Goal: Task Accomplishment & Management: Use online tool/utility

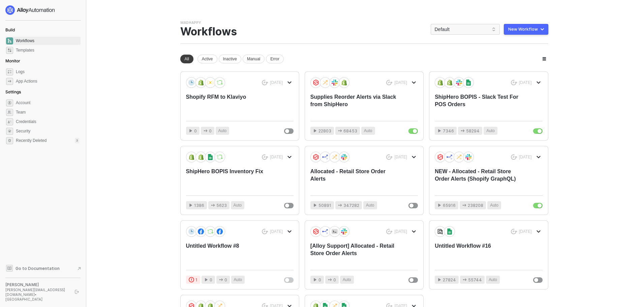
click at [525, 28] on div "New Workflow" at bounding box center [523, 29] width 30 height 5
click at [522, 44] on div "Start From Template" at bounding box center [508, 43] width 36 height 6
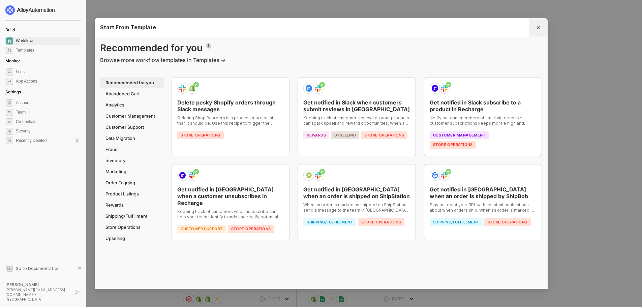
click at [538, 27] on icon "Close" at bounding box center [538, 27] width 3 height 3
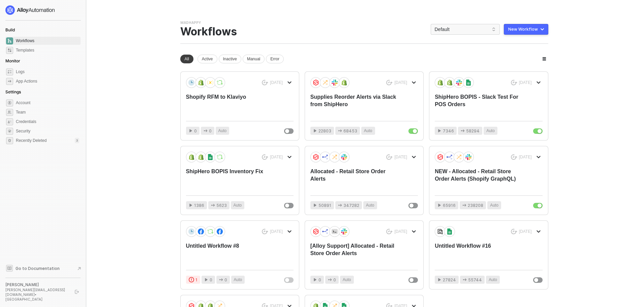
click at [546, 32] on button "New Workflow" at bounding box center [526, 29] width 44 height 11
click at [531, 55] on div "Start From Scratch" at bounding box center [512, 56] width 62 height 6
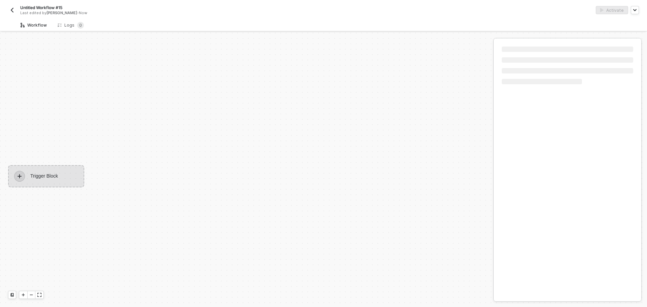
scroll to position [12, 0]
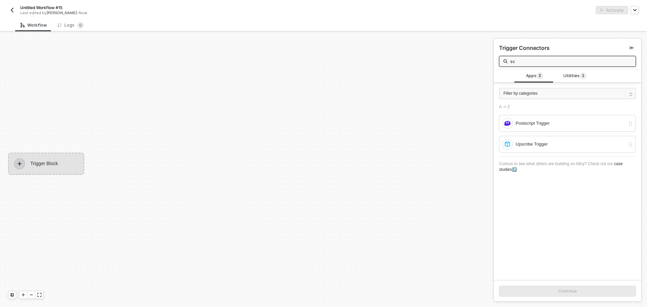
type input "s"
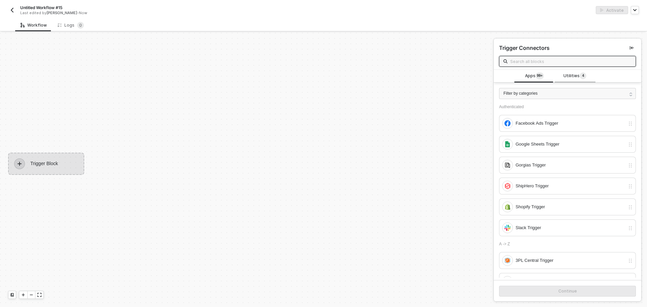
click at [564, 78] on span "Utilities 4" at bounding box center [575, 75] width 23 height 7
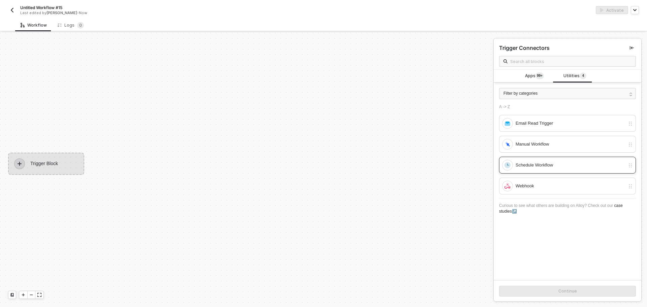
click at [543, 168] on div "Schedule Workflow" at bounding box center [571, 164] width 110 height 7
click at [564, 290] on div "Continue" at bounding box center [568, 291] width 19 height 5
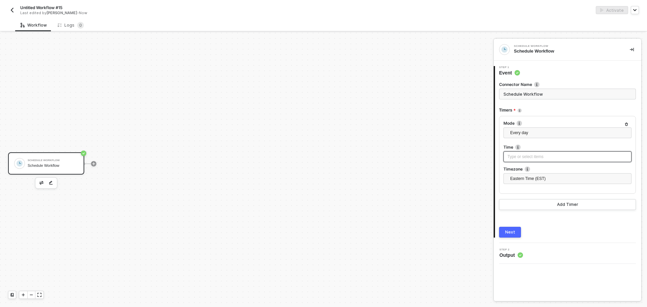
click at [532, 160] on div "Type or select items ﻿" at bounding box center [568, 156] width 128 height 11
click at [398, 73] on input "8" at bounding box center [397, 71] width 10 height 7
drag, startPoint x: 395, startPoint y: 72, endPoint x: 403, endPoint y: 72, distance: 8.8
click at [403, 72] on div "8 : 04 : 25 Hr Min Sec" at bounding box center [408, 72] width 37 height 18
type input "2"
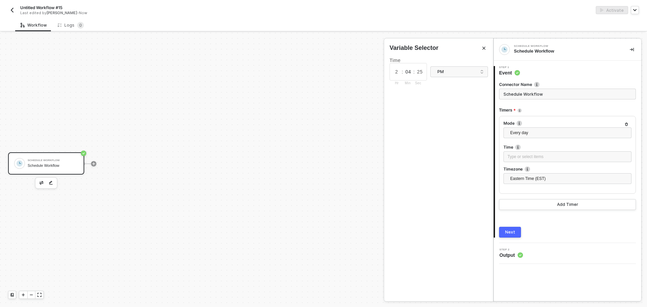
click at [409, 72] on input "04" at bounding box center [408, 71] width 10 height 7
drag, startPoint x: 407, startPoint y: 72, endPoint x: 413, endPoint y: 72, distance: 5.4
click at [413, 72] on input "04" at bounding box center [408, 71] width 10 height 7
type input "00"
drag, startPoint x: 420, startPoint y: 71, endPoint x: 427, endPoint y: 72, distance: 6.9
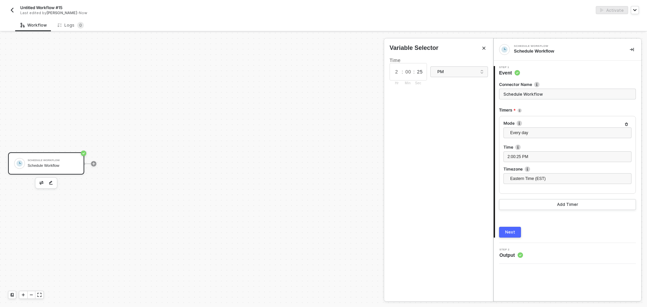
click at [427, 72] on div "2 : 00 : 25 Hr Min Sec PM" at bounding box center [439, 72] width 98 height 18
type input "2"
type input "00"
click at [549, 183] on span "Eastern Time (EST)" at bounding box center [568, 179] width 117 height 10
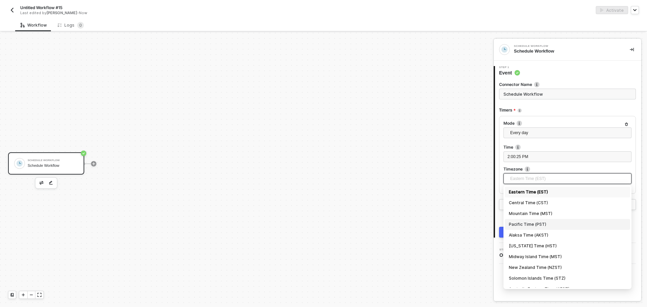
click at [550, 222] on div "Pacific Time (PST)" at bounding box center [567, 224] width 117 height 7
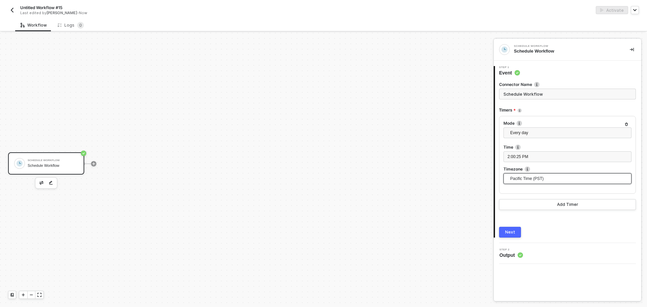
click at [508, 232] on div "Next" at bounding box center [510, 232] width 10 height 5
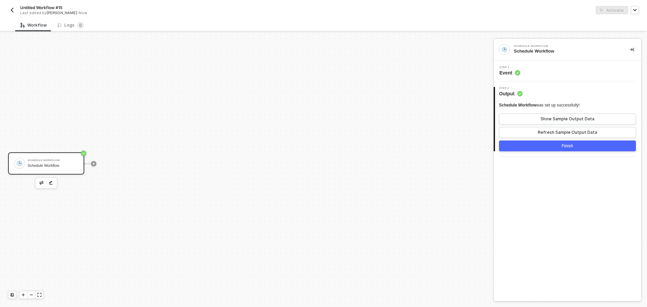
click at [27, 169] on div "Schedule Workflow Schedule Workflow" at bounding box center [51, 163] width 53 height 13
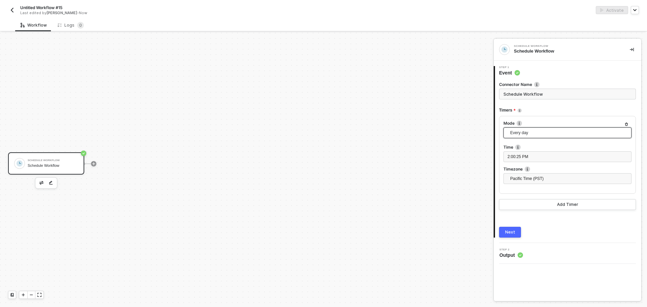
click at [537, 134] on span "Every day" at bounding box center [568, 133] width 117 height 10
click at [536, 188] on div "Every X" at bounding box center [567, 189] width 117 height 7
click at [540, 136] on span "Every X" at bounding box center [568, 133] width 117 height 10
click at [537, 158] on div "Every day" at bounding box center [567, 156] width 117 height 7
click at [544, 133] on span "Every day" at bounding box center [568, 133] width 117 height 10
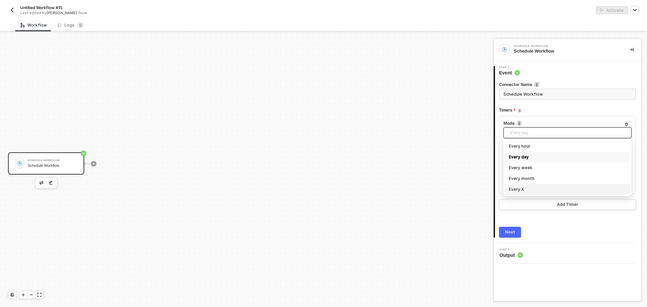
click at [543, 188] on div "Every X" at bounding box center [567, 189] width 117 height 7
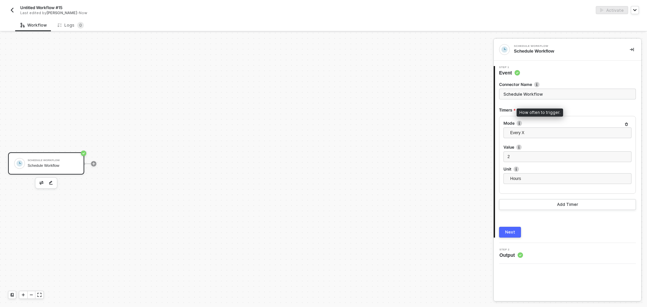
click at [519, 124] on img at bounding box center [519, 123] width 5 height 5
click at [556, 131] on span "Every X" at bounding box center [568, 133] width 117 height 10
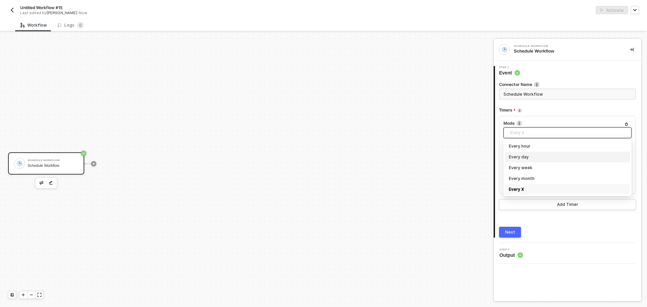
click at [546, 157] on div "Every day" at bounding box center [567, 156] width 117 height 7
click at [558, 206] on div "Add Timer" at bounding box center [567, 204] width 21 height 5
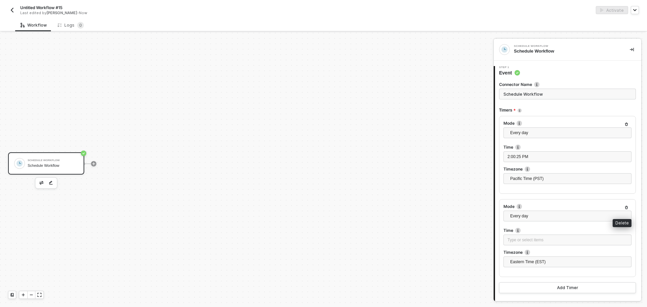
click at [625, 206] on icon "button" at bounding box center [627, 208] width 4 height 4
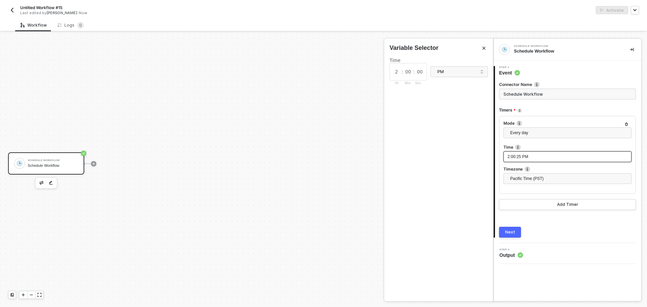
click at [520, 159] on div "2:00:25 PM" at bounding box center [568, 157] width 120 height 6
click at [419, 72] on input "00" at bounding box center [420, 71] width 10 height 7
click at [506, 228] on button "Next" at bounding box center [510, 232] width 22 height 11
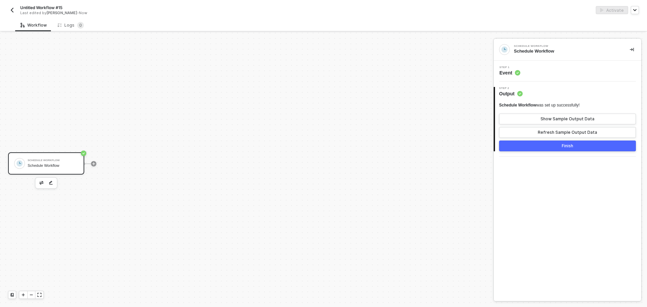
click at [540, 144] on button "Finish" at bounding box center [567, 146] width 137 height 11
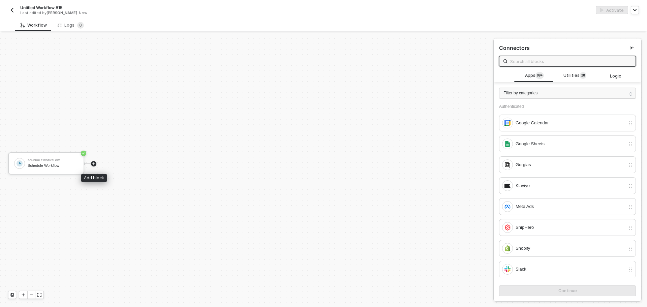
click at [94, 165] on icon "icon-play" at bounding box center [94, 164] width 4 height 4
click at [568, 76] on span "Utilities 2 8" at bounding box center [575, 75] width 23 height 7
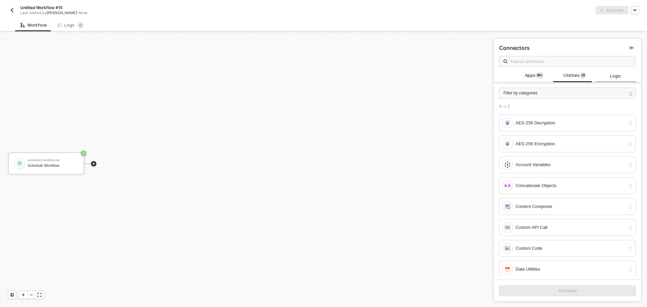
click at [610, 77] on span "Logic" at bounding box center [615, 76] width 11 height 6
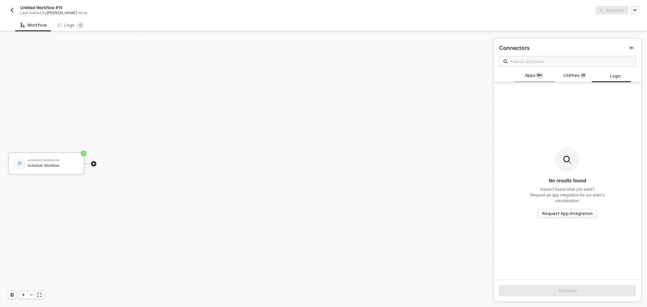
click at [531, 79] on span "Apps 99+" at bounding box center [534, 75] width 19 height 7
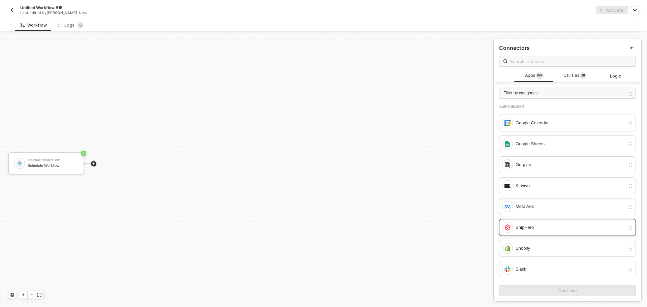
click at [526, 228] on div "ShipHero" at bounding box center [571, 227] width 110 height 7
click at [567, 287] on button "Continue" at bounding box center [567, 291] width 137 height 11
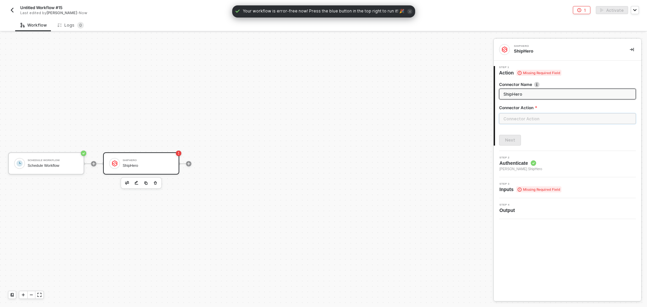
click at [532, 120] on input "text" at bounding box center [567, 118] width 137 height 11
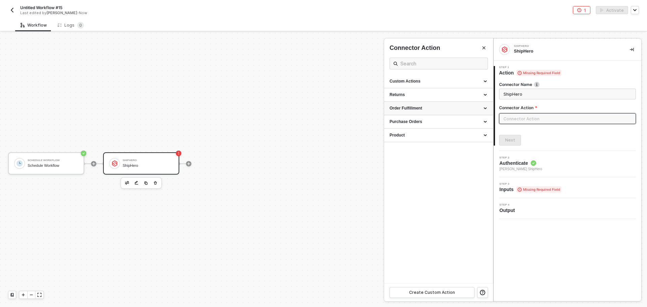
click at [431, 110] on div "Order Fulfillment" at bounding box center [439, 109] width 98 height 6
click at [435, 172] on div "Purchase Orders" at bounding box center [439, 173] width 98 height 6
click at [433, 220] on div "Product" at bounding box center [439, 220] width 98 height 6
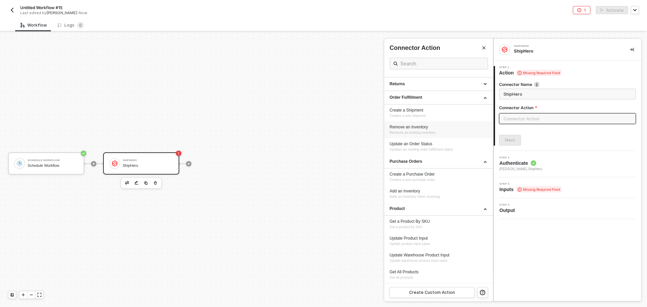
scroll to position [0, 0]
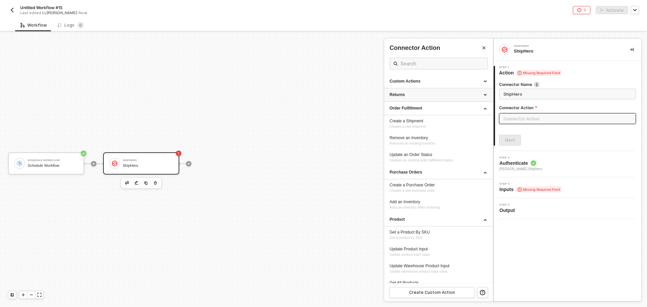
click at [440, 97] on div "Returns" at bounding box center [439, 95] width 98 height 6
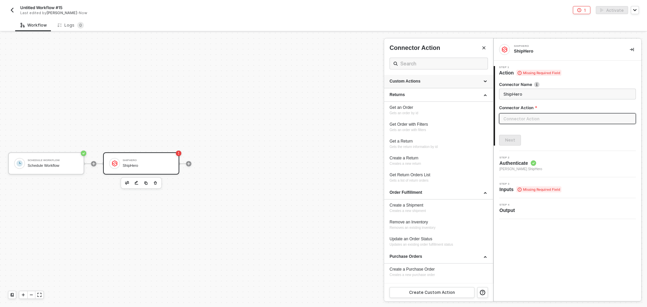
click at [438, 80] on div "Custom Actions" at bounding box center [439, 82] width 98 height 6
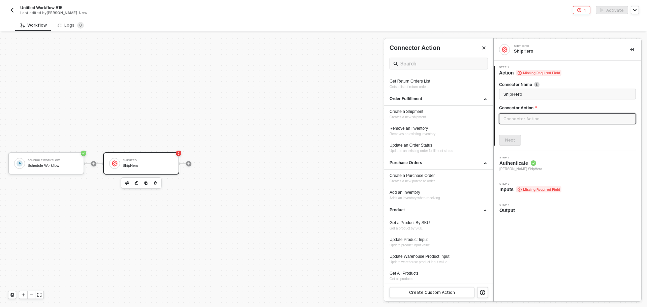
scroll to position [112, 0]
click at [428, 59] on input "text" at bounding box center [438, 63] width 77 height 8
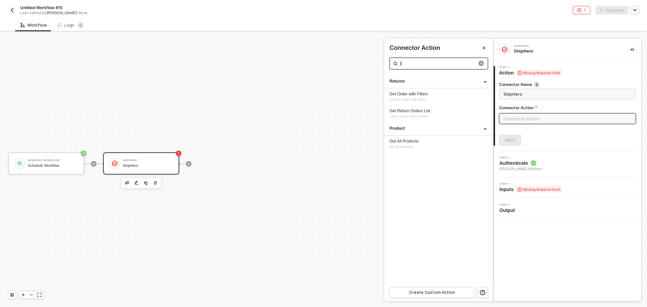
scroll to position [0, 0]
type input "l"
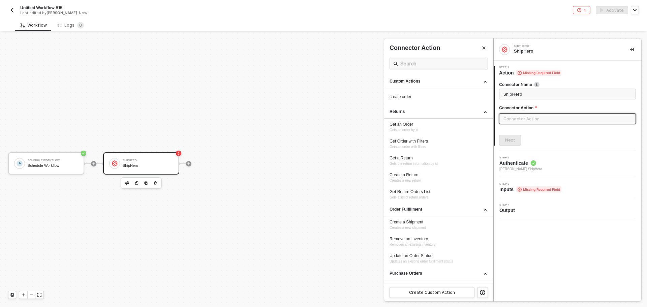
click at [155, 183] on div at bounding box center [323, 170] width 647 height 274
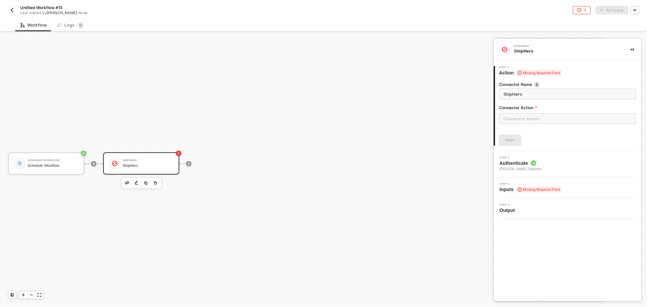
click at [155, 184] on icon "button" at bounding box center [155, 182] width 4 height 5
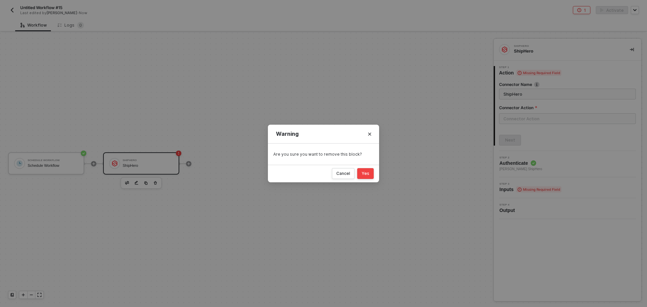
click at [368, 173] on div "Yes" at bounding box center [366, 173] width 8 height 5
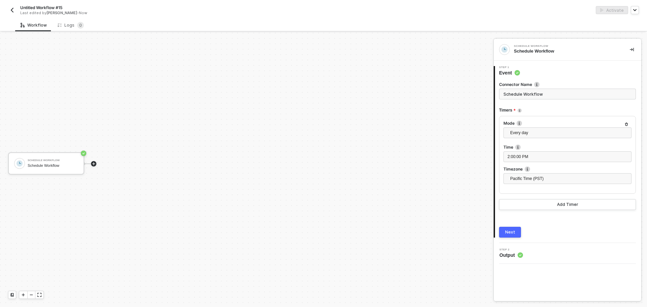
click at [95, 163] on icon "icon-play" at bounding box center [94, 164] width 4 height 4
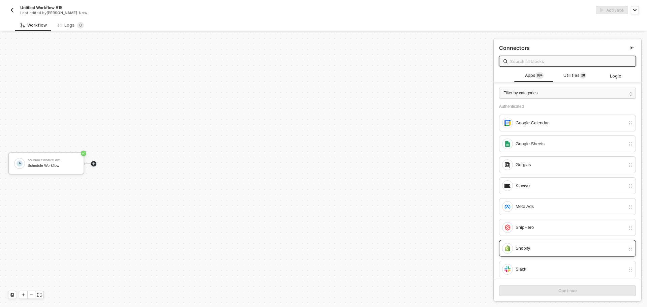
click at [533, 243] on div "Shopify" at bounding box center [563, 248] width 123 height 11
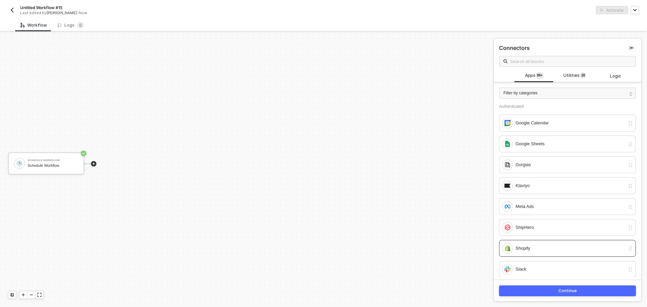
click at [588, 295] on button "Continue" at bounding box center [567, 291] width 137 height 11
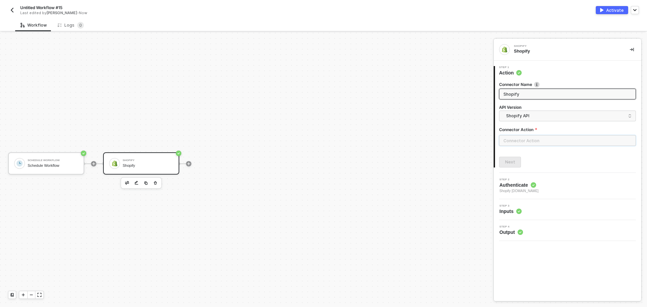
click at [529, 144] on input "text" at bounding box center [567, 140] width 137 height 11
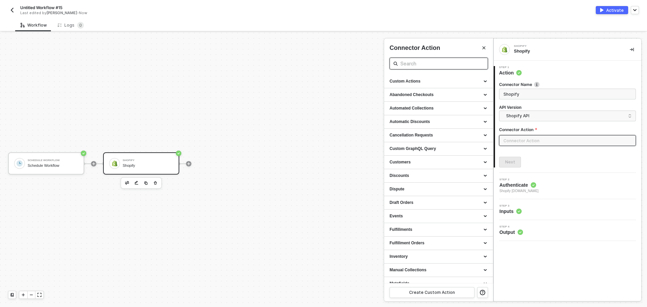
click at [417, 66] on input "text" at bounding box center [438, 63] width 77 height 8
type input "l"
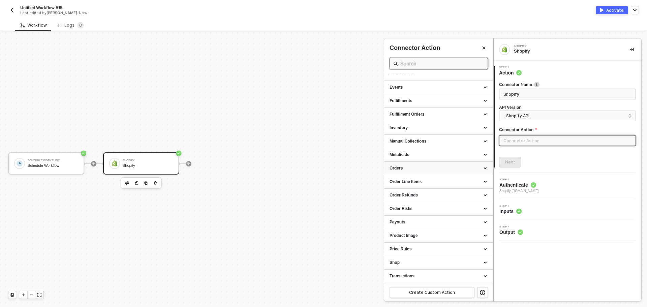
click at [428, 166] on div "Orders" at bounding box center [439, 169] width 98 height 6
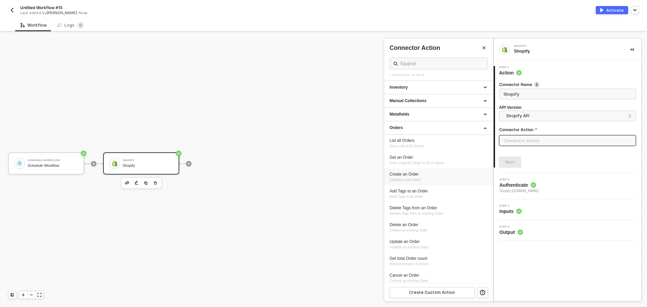
scroll to position [162, 0]
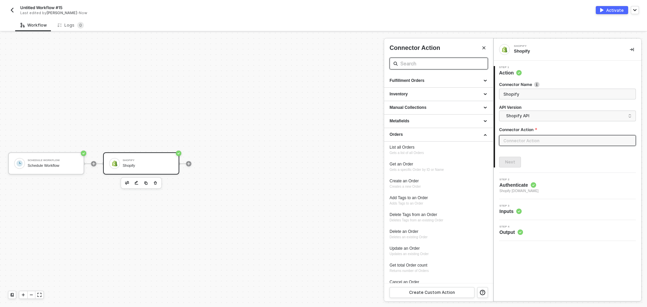
click at [413, 62] on input "text" at bounding box center [438, 63] width 77 height 8
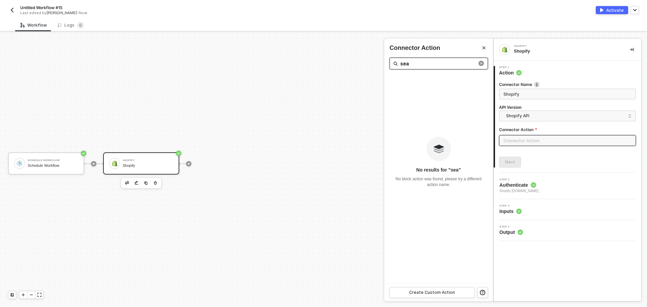
scroll to position [0, 0]
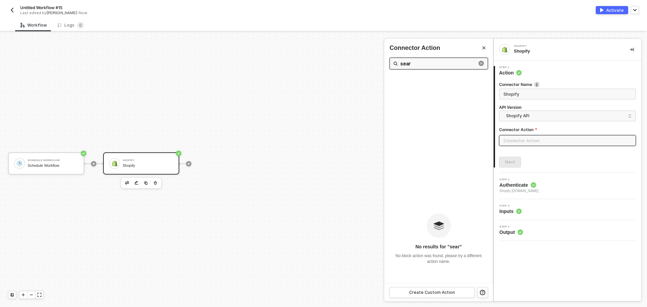
drag, startPoint x: 409, startPoint y: 64, endPoint x: 383, endPoint y: 63, distance: 25.6
click at [494, 307] on div "Connector Action sear No results for ” sear ” No block action was found, please…" at bounding box center [494, 312] width 0 height 0
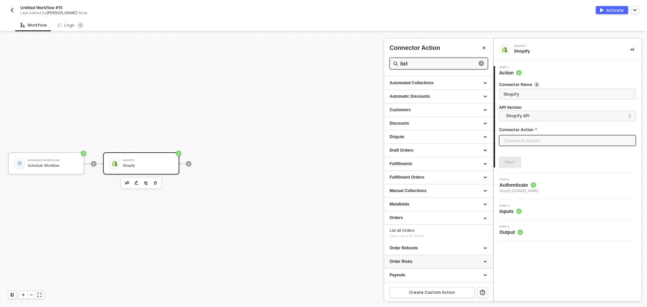
scroll to position [65, 0]
type input "list"
click at [410, 189] on div "List all Orders" at bounding box center [439, 191] width 98 height 6
type input "Gets a list of all Orders"
type input "Orders - List all Orders"
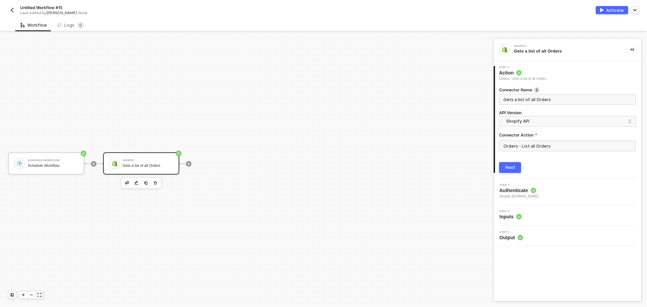
click at [512, 166] on div "Next" at bounding box center [510, 167] width 10 height 5
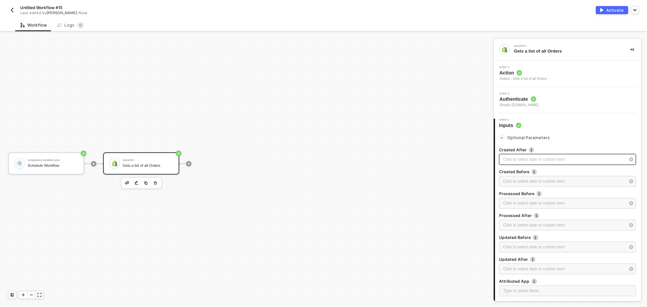
click at [529, 160] on div "Click to select date or custom item ﻿" at bounding box center [564, 159] width 122 height 6
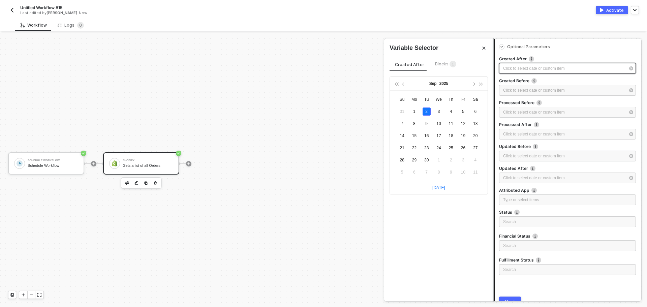
scroll to position [101, 0]
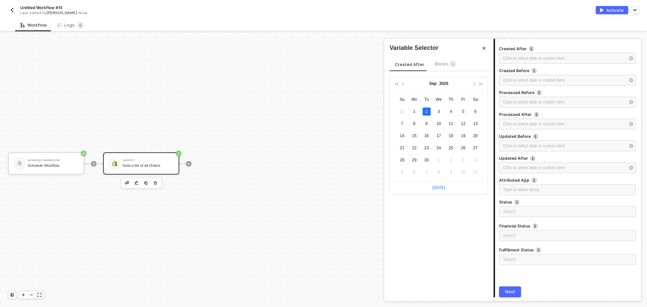
click at [564, 217] on div "Search" at bounding box center [567, 213] width 137 height 14
click at [560, 215] on input "search" at bounding box center [567, 212] width 129 height 10
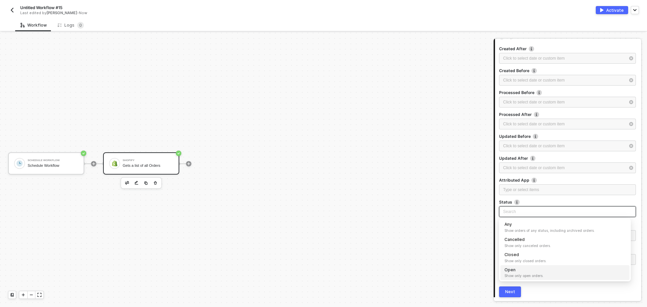
click at [534, 271] on div "Open Show only open orders." at bounding box center [565, 273] width 121 height 12
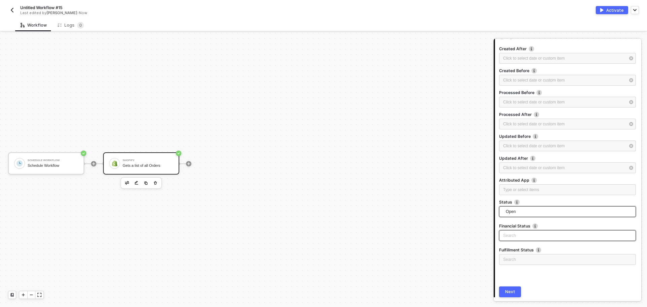
click at [532, 236] on input "search" at bounding box center [567, 236] width 129 height 10
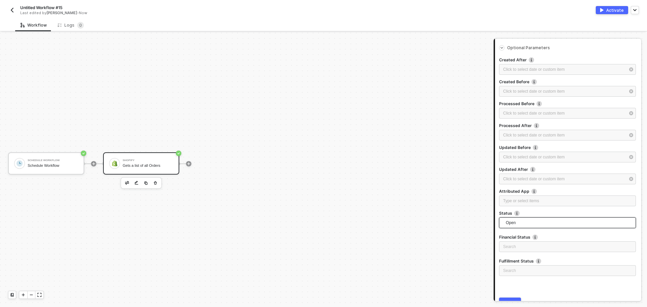
scroll to position [56, 0]
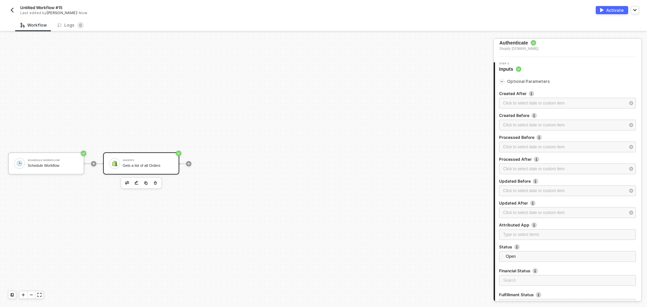
click at [519, 80] on span "Optional Parameters" at bounding box center [528, 81] width 43 height 5
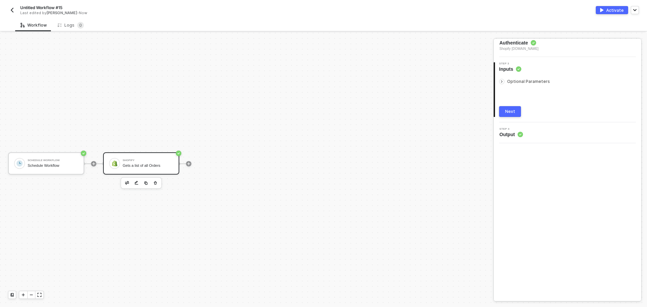
scroll to position [0, 0]
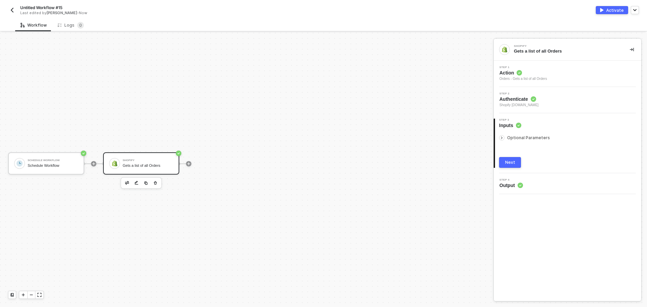
click at [519, 80] on div "Orders - Gets a list of all Orders" at bounding box center [524, 78] width 48 height 5
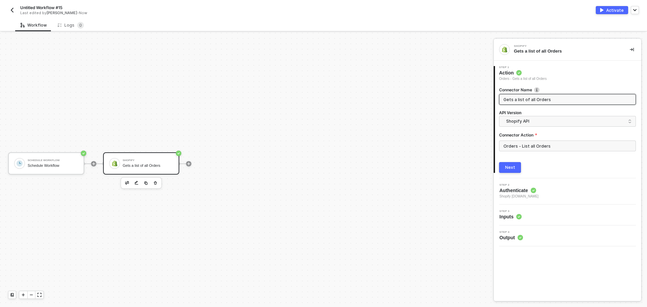
click at [531, 214] on div "Step 3 Inputs" at bounding box center [569, 215] width 146 height 10
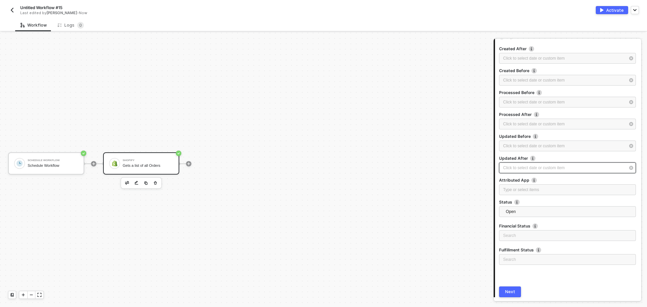
scroll to position [124, 0]
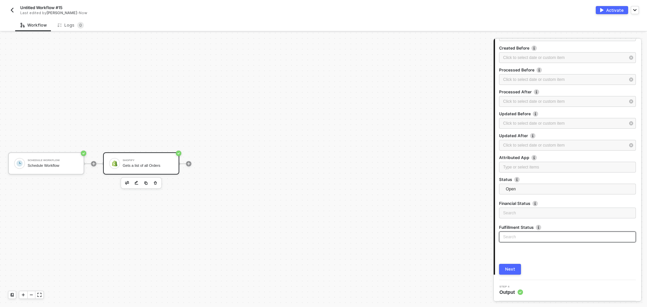
click at [533, 235] on input "search" at bounding box center [567, 237] width 129 height 10
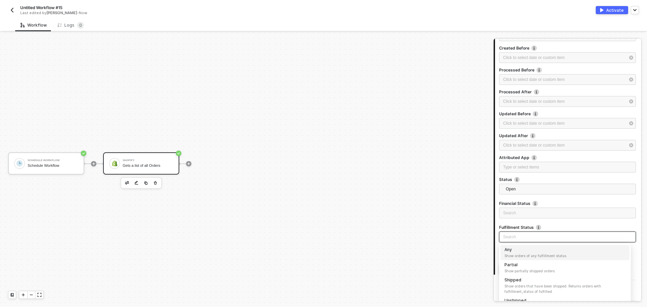
scroll to position [155, 0]
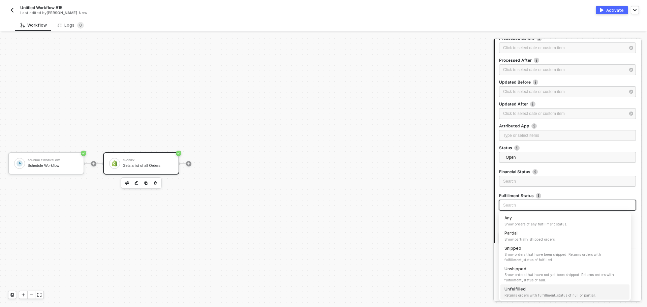
click at [549, 291] on div "Unfulfilled Returns orders with fulfillment_status of null or partial." at bounding box center [565, 292] width 121 height 12
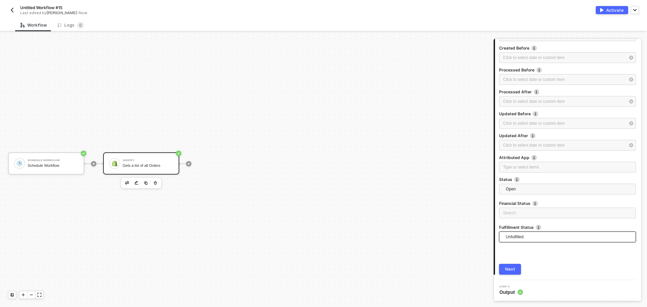
scroll to position [124, 0]
click at [552, 242] on div "Unfulfilled Unfulfilled Any Show orders of any fulfillment status. Partial Show…" at bounding box center [567, 239] width 137 height 14
click at [552, 232] on div "Unfulfilled" at bounding box center [567, 237] width 137 height 11
click at [504, 268] on button "Next" at bounding box center [510, 269] width 22 height 11
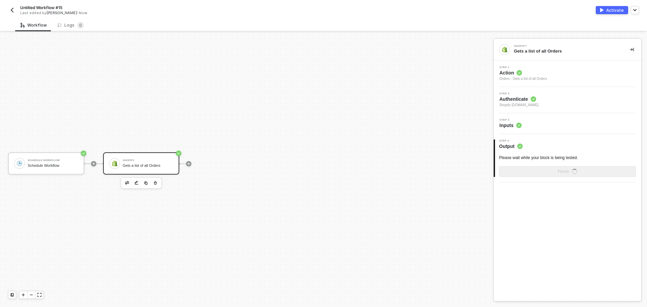
scroll to position [0, 0]
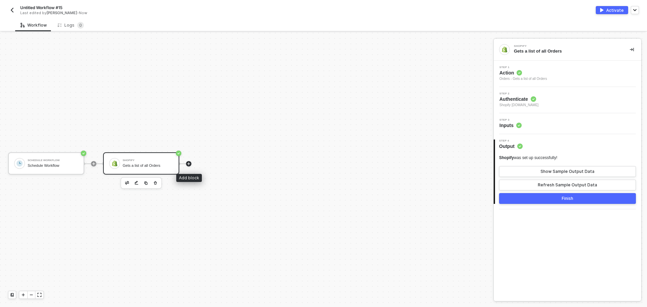
click at [189, 163] on icon "icon-play" at bounding box center [188, 163] width 3 height 3
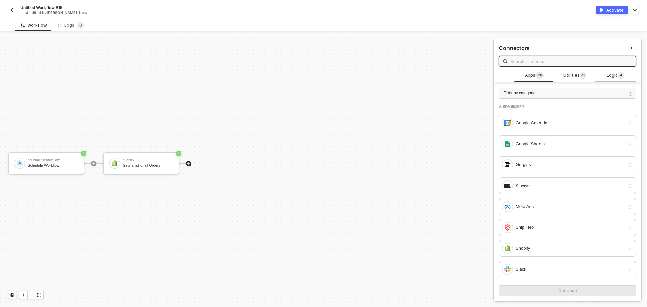
click at [596, 75] on div "Logic 4" at bounding box center [616, 75] width 40 height 13
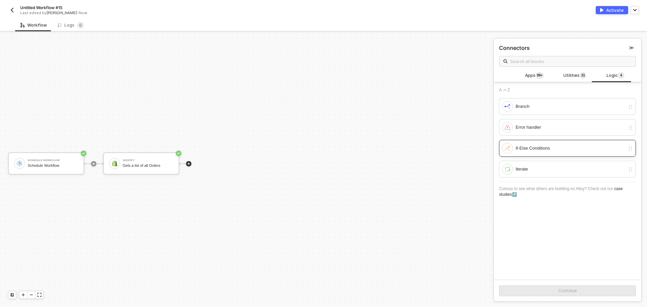
click at [556, 151] on div "If-Else Conditions" at bounding box center [571, 148] width 110 height 7
click at [564, 290] on div "Continue" at bounding box center [568, 290] width 19 height 5
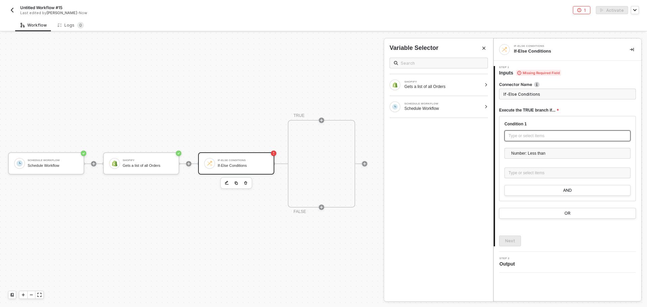
click at [534, 139] on div "Type or select items ﻿" at bounding box center [568, 136] width 118 height 6
click at [484, 86] on div at bounding box center [486, 85] width 4 height 4
click at [485, 81] on div "SHOPIFY Gets a list of all Orders" at bounding box center [438, 85] width 109 height 22
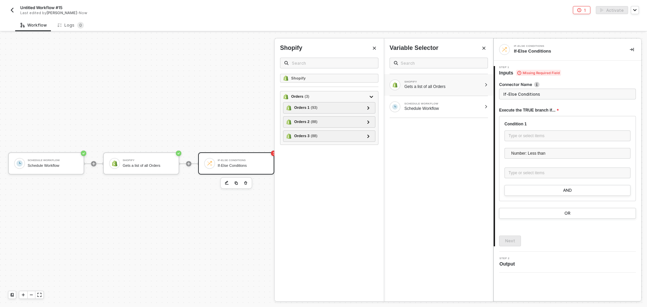
click at [466, 87] on div "Gets a list of all Orders" at bounding box center [443, 86] width 77 height 5
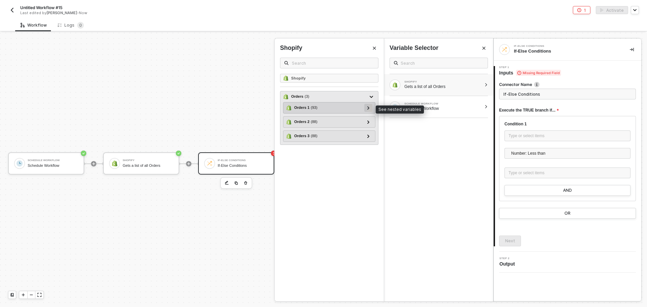
click at [370, 107] on div at bounding box center [368, 108] width 8 height 8
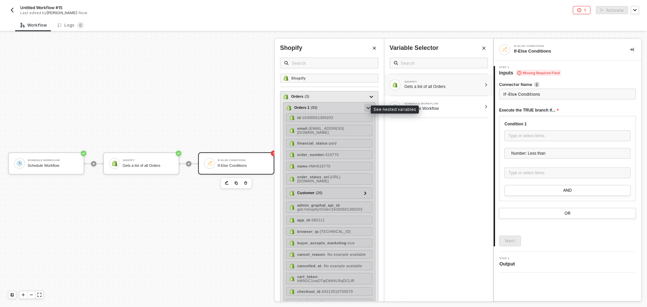
click at [367, 108] on icon at bounding box center [368, 108] width 3 height 2
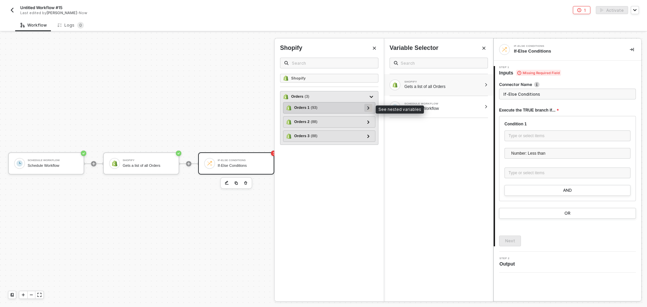
click at [366, 108] on div at bounding box center [368, 108] width 8 height 8
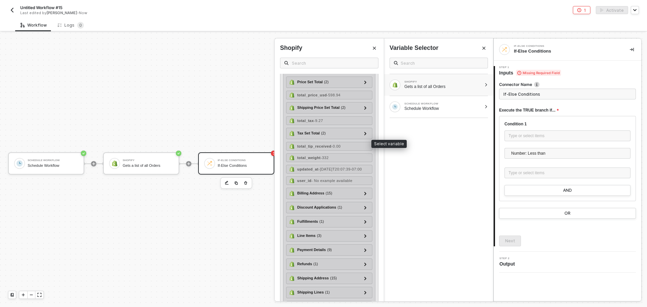
scroll to position [1079, 0]
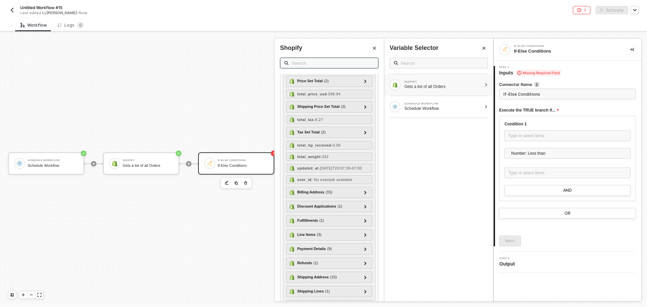
click at [292, 60] on input "text" at bounding box center [333, 62] width 82 height 7
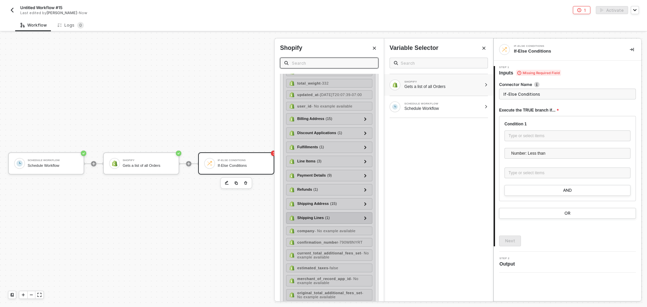
scroll to position [1214, 0]
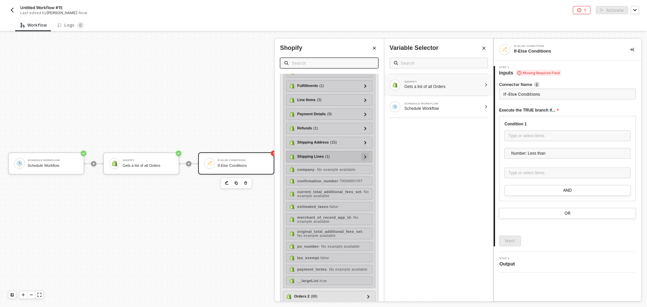
click at [364, 158] on icon at bounding box center [365, 156] width 2 height 3
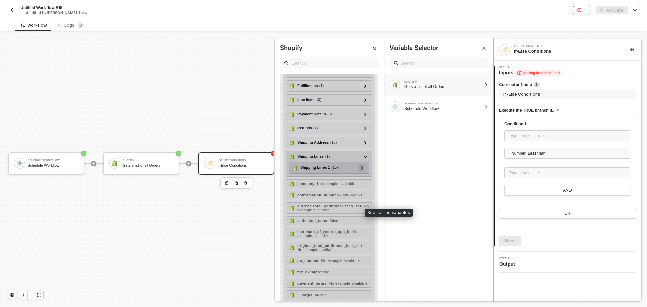
click at [361, 171] on div at bounding box center [362, 167] width 3 height 7
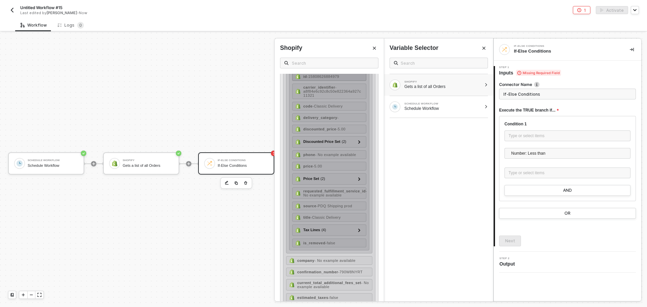
scroll to position [1348, 0]
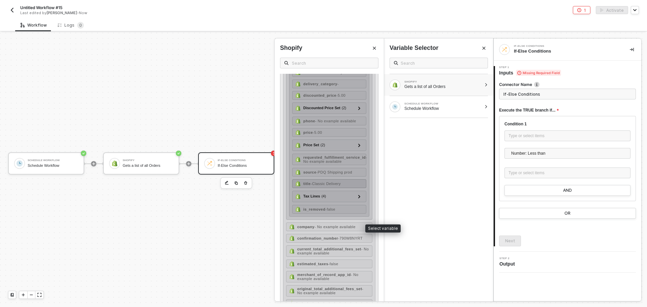
click at [349, 188] on div "title - Classic Delivery" at bounding box center [329, 183] width 74 height 9
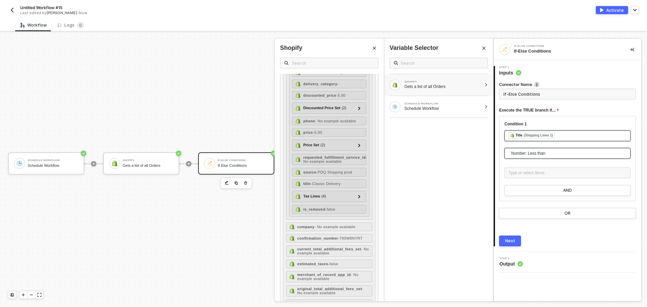
click at [543, 151] on span "Number: Less than" at bounding box center [568, 153] width 115 height 10
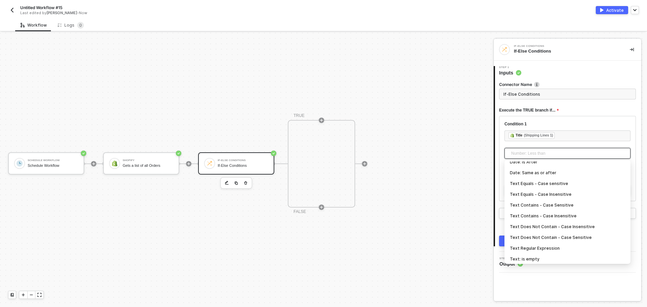
scroll to position [101, 0]
click at [562, 228] on div "Text Contains - Case Insensitive" at bounding box center [567, 227] width 115 height 7
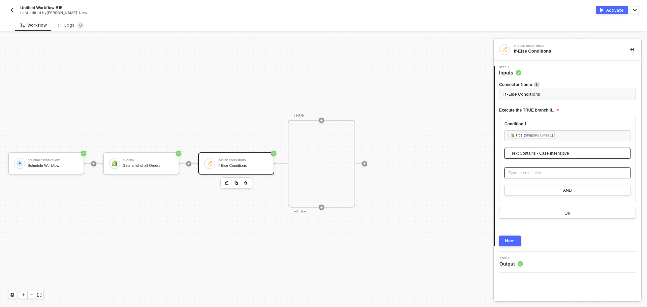
click at [545, 173] on div "Type or select items ﻿" at bounding box center [568, 173] width 118 height 6
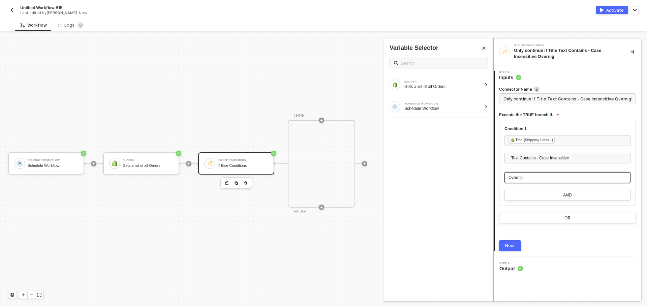
type input "Only continue if Title Text Contains - Case Insensitive Overnight"
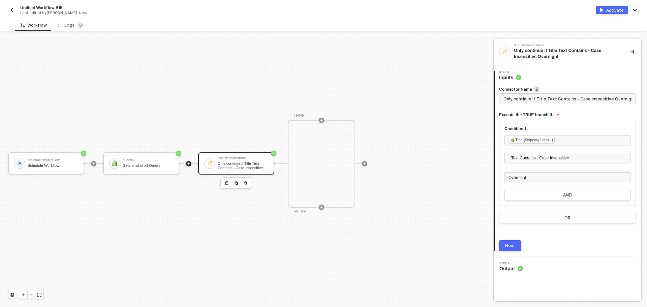
click at [186, 164] on div at bounding box center [188, 163] width 5 height 5
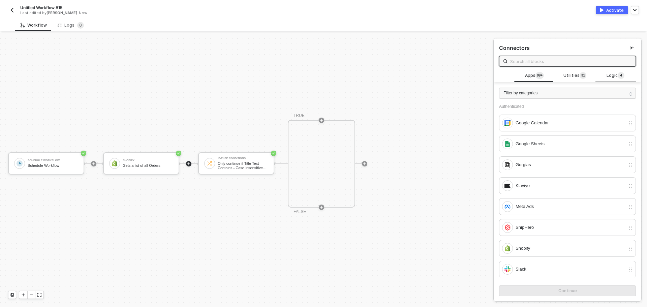
click at [607, 72] on span "Logic 4" at bounding box center [616, 75] width 18 height 7
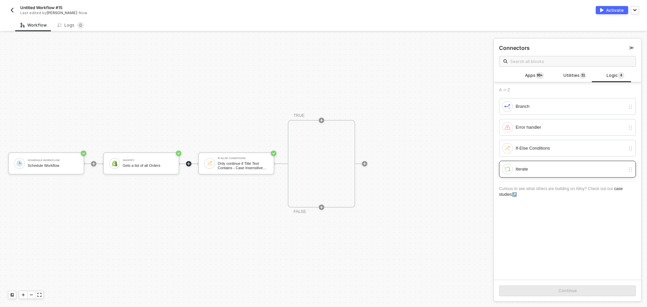
click at [542, 168] on div "Iterate" at bounding box center [571, 169] width 110 height 7
click at [564, 292] on div "Continue" at bounding box center [568, 290] width 19 height 5
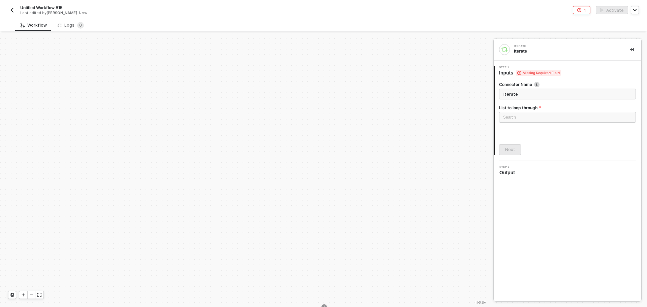
scroll to position [0, 0]
click at [522, 118] on div "Search" at bounding box center [567, 117] width 137 height 11
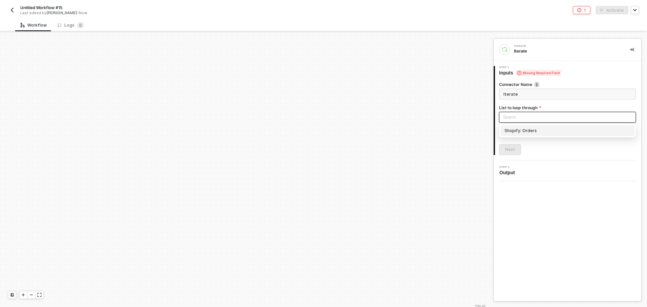
click at [524, 136] on div "Connector Name Iterate List to loop through Search Shopify: Orders Next" at bounding box center [567, 115] width 137 height 79
click at [522, 118] on div "Search" at bounding box center [567, 117] width 137 height 11
click at [523, 133] on div "Shopify: Orders" at bounding box center [568, 130] width 126 height 7
type input "Loop through Shopify: Orders"
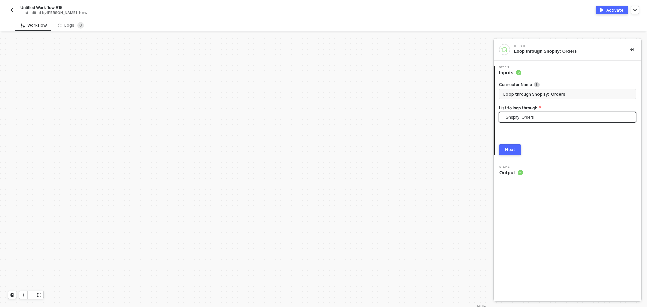
click at [515, 150] on button "Next" at bounding box center [510, 149] width 22 height 11
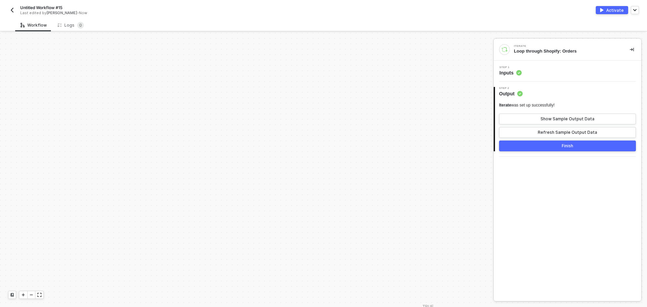
scroll to position [0, 88]
click at [534, 144] on button "Finish" at bounding box center [567, 146] width 137 height 11
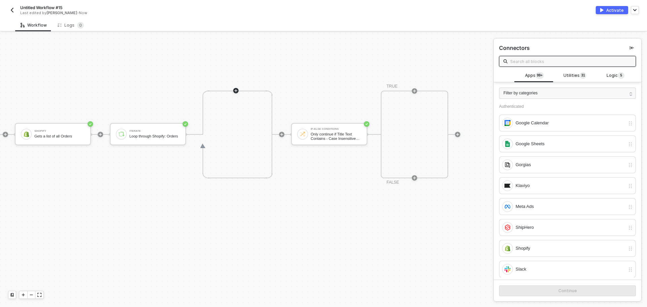
scroll to position [202, 88]
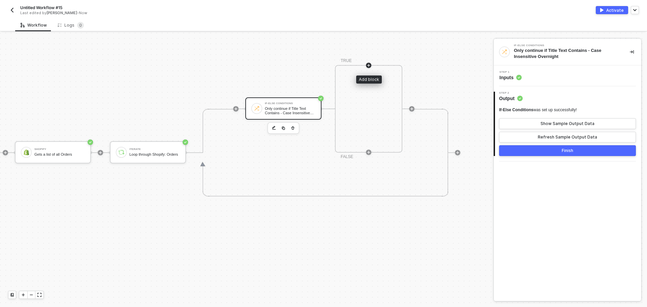
click at [370, 66] on icon "icon-play" at bounding box center [369, 65] width 4 height 4
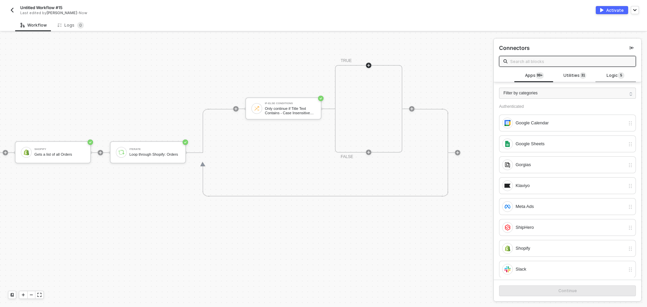
click at [607, 75] on span "Logic 5" at bounding box center [616, 75] width 18 height 7
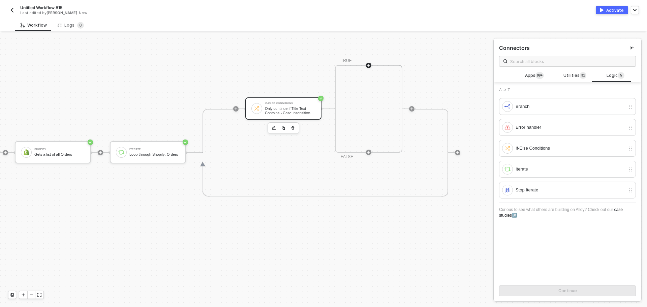
click at [289, 103] on div "If-Else Conditions" at bounding box center [290, 103] width 51 height 3
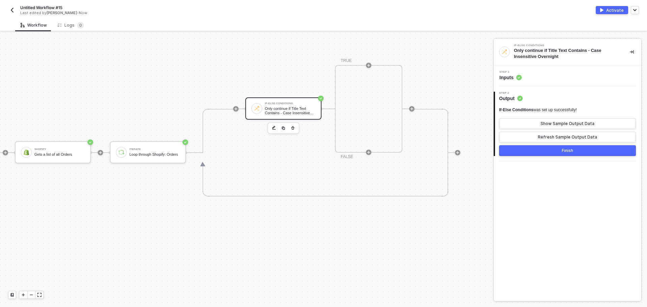
click at [541, 83] on div "Step 1 Inputs" at bounding box center [568, 75] width 148 height 21
click at [542, 78] on div "Step 1 Inputs" at bounding box center [569, 76] width 146 height 10
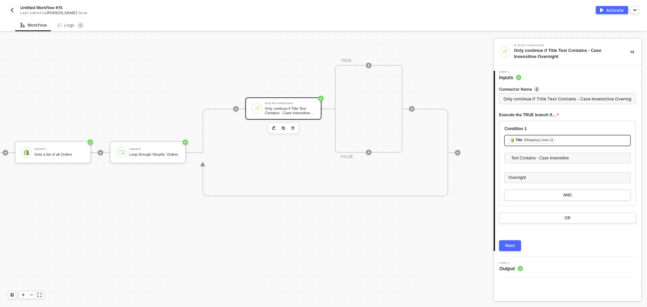
click at [564, 139] on div "﻿ ﻿ Title (Shipping Lines 1) ﻿" at bounding box center [568, 140] width 118 height 7
click at [565, 140] on div "﻿ ﻿ Title (Shipping Lines 1) ﻿" at bounding box center [568, 140] width 118 height 7
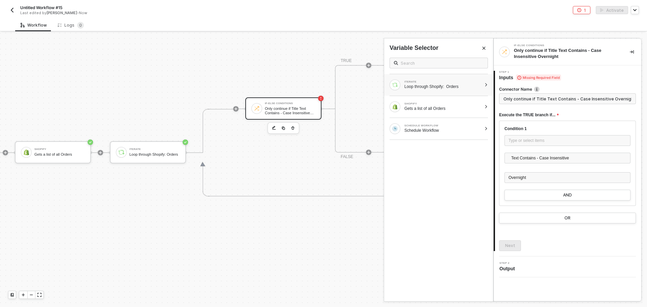
click at [443, 89] on div "ITERATE Loop through Shopify: Orders" at bounding box center [436, 85] width 92 height 11
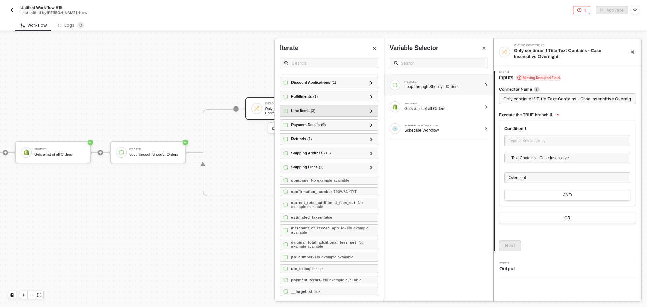
scroll to position [1146, 0]
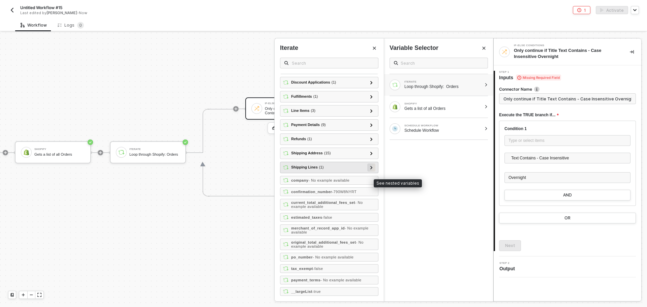
click at [368, 172] on div at bounding box center [371, 167] width 8 height 8
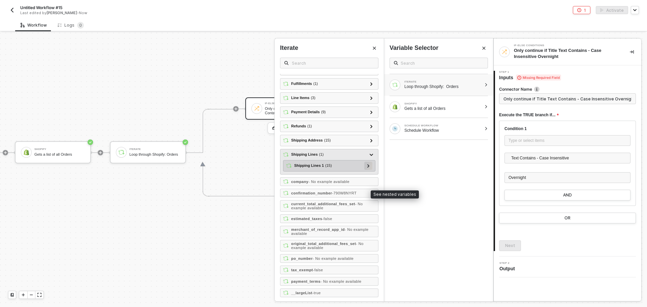
click at [367, 168] on icon at bounding box center [368, 165] width 2 height 3
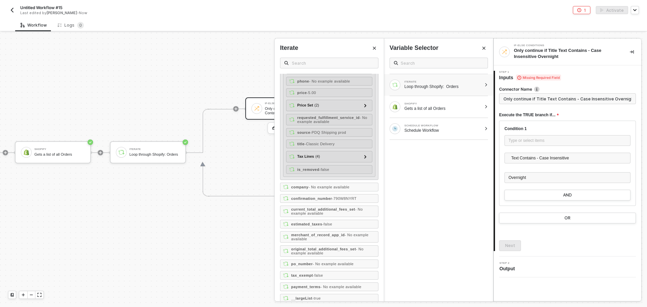
scroll to position [1281, 0]
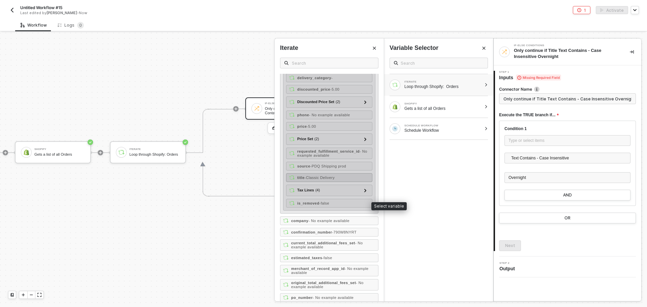
click at [334, 180] on span "- Classic Delivery" at bounding box center [320, 178] width 30 height 4
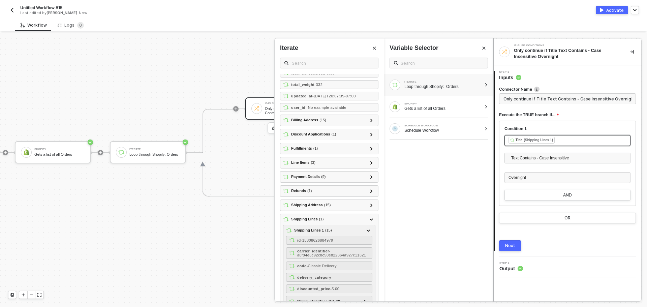
scroll to position [978, 0]
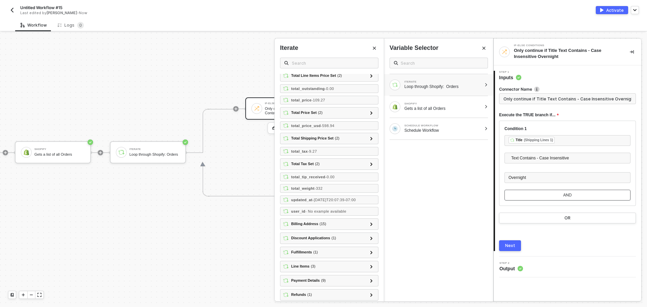
click at [549, 193] on button "AND" at bounding box center [568, 195] width 126 height 11
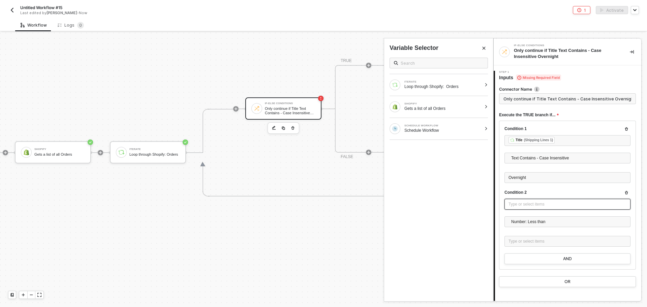
click at [529, 203] on div "Type or select items ﻿" at bounding box center [568, 204] width 118 height 6
click at [478, 88] on div "Loop through Shopify: Orders" at bounding box center [443, 86] width 77 height 5
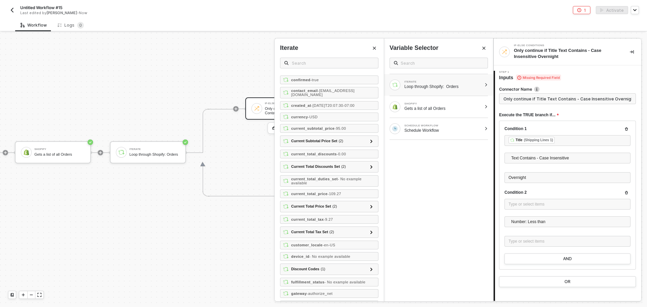
scroll to position [236, 0]
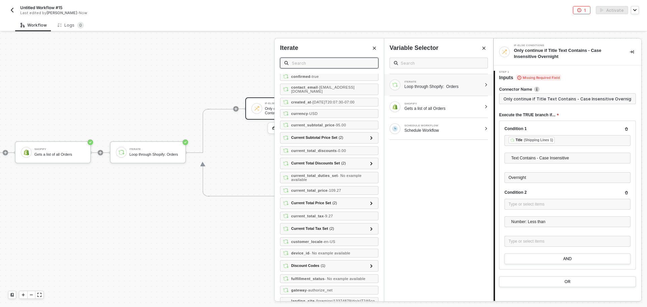
click at [321, 63] on input "text" at bounding box center [333, 62] width 82 height 7
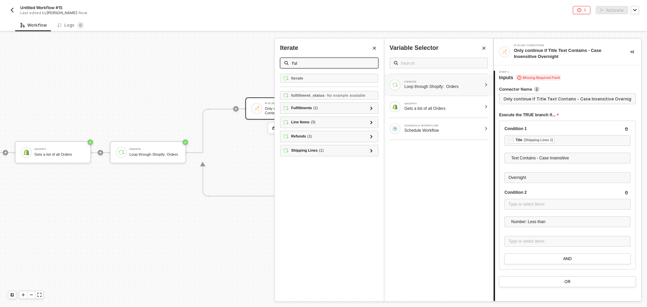
scroll to position [0, 0]
type input "ful"
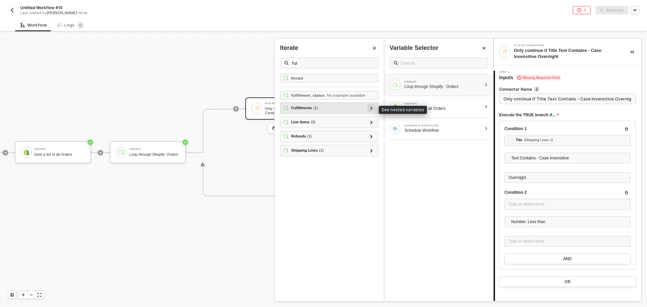
click at [372, 109] on icon at bounding box center [371, 108] width 2 height 3
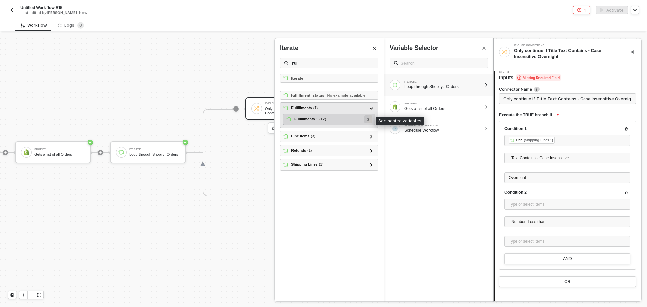
click at [370, 121] on div at bounding box center [368, 119] width 8 height 8
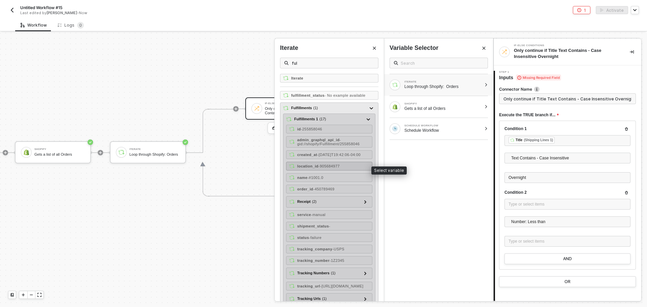
click at [326, 168] on span "- 905684977" at bounding box center [329, 166] width 21 height 4
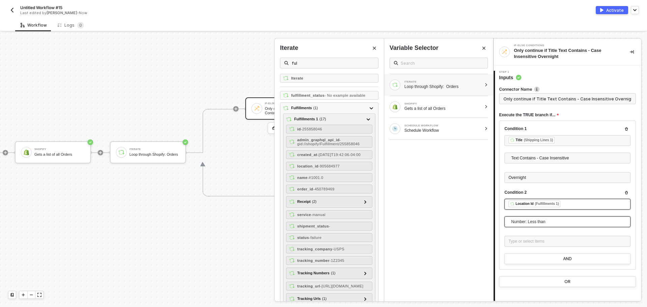
click at [568, 222] on span "Number: Less than" at bounding box center [568, 222] width 115 height 10
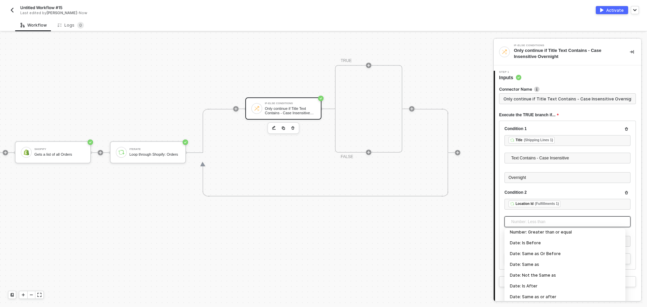
scroll to position [20, 0]
click at [546, 237] on div "Number: Equal" at bounding box center [565, 236] width 110 height 7
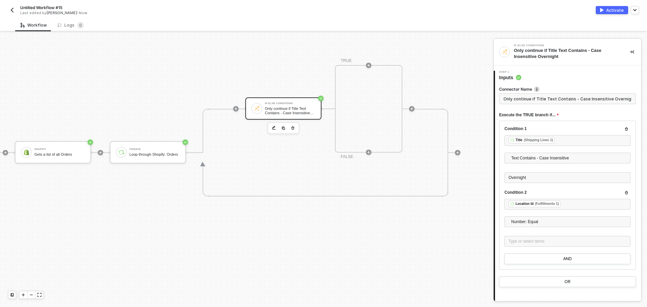
click at [449, 228] on div "Schedule Workflow Schedule Workflow Shopify Gets a list of all Orders Iterate L…" at bounding box center [186, 152] width 549 height 644
click at [536, 242] on div "Type or select items ﻿" at bounding box center [568, 241] width 118 height 6
click at [483, 48] on icon "Close" at bounding box center [484, 48] width 4 height 4
click at [369, 66] on icon "icon-play" at bounding box center [368, 65] width 3 height 3
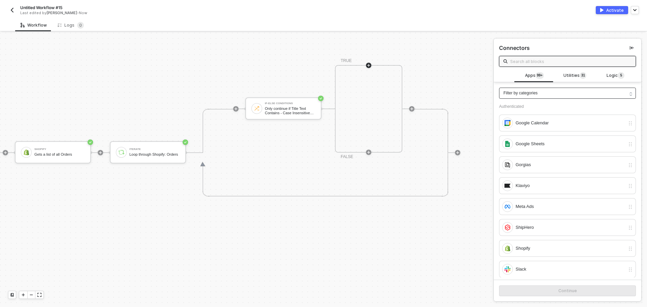
click at [558, 89] on div "Filter by categories" at bounding box center [567, 93] width 137 height 11
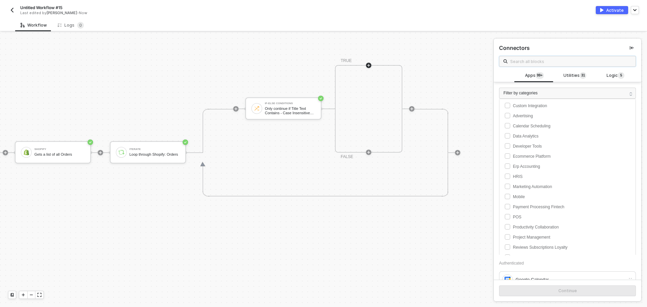
click at [528, 59] on input "text" at bounding box center [570, 61] width 121 height 7
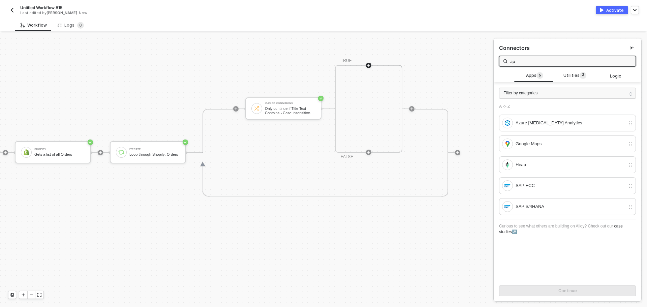
type input "a"
type input "l"
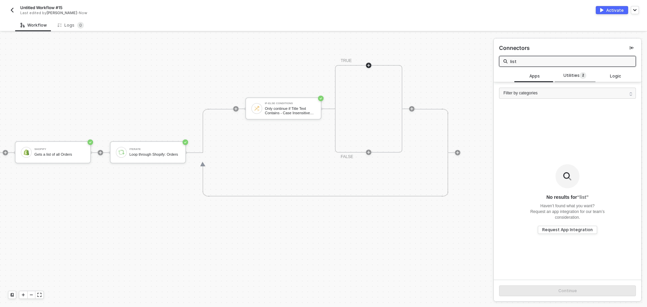
type input "list"
click at [575, 74] on span "Utilities 2" at bounding box center [575, 75] width 23 height 7
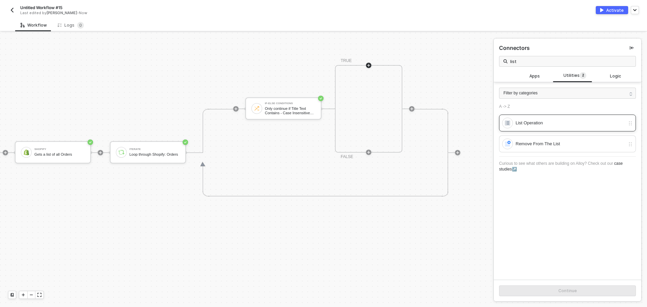
click at [564, 121] on div "List Operation" at bounding box center [571, 122] width 110 height 7
click at [540, 294] on button "Continue" at bounding box center [567, 291] width 137 height 11
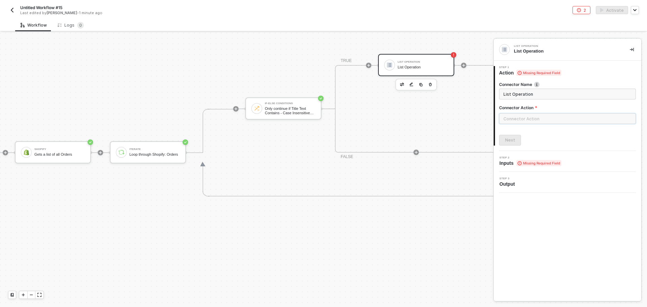
click at [535, 119] on input "text" at bounding box center [567, 118] width 137 height 11
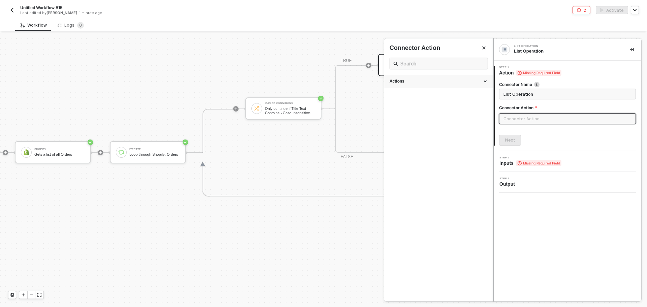
click at [438, 78] on div "Actions" at bounding box center [438, 81] width 109 height 13
click at [345, 108] on div at bounding box center [323, 170] width 647 height 274
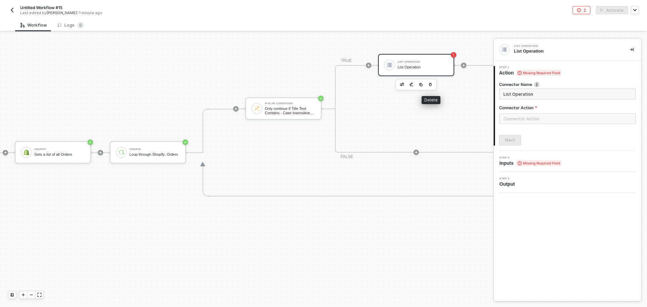
click at [431, 85] on icon "button" at bounding box center [430, 84] width 4 height 5
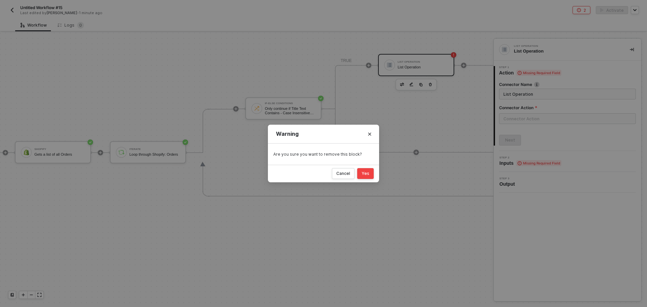
click at [361, 175] on button "Yes" at bounding box center [365, 173] width 17 height 11
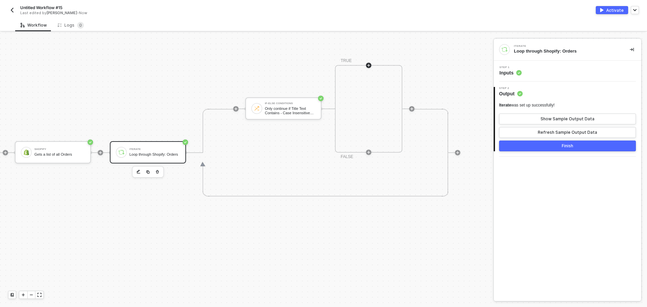
click at [371, 64] on div at bounding box center [368, 65] width 5 height 5
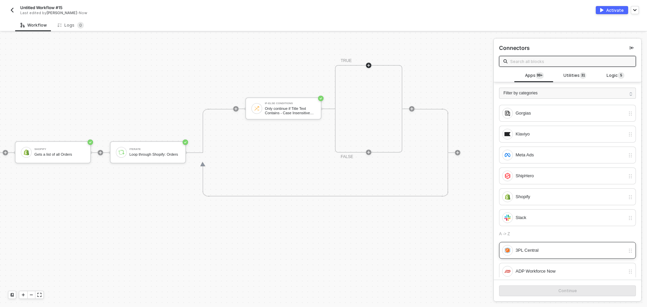
scroll to position [67, 0]
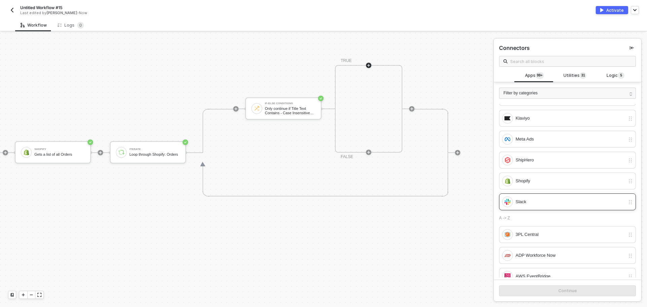
click at [529, 206] on div "Slack" at bounding box center [563, 202] width 123 height 11
click at [567, 290] on div "Continue" at bounding box center [568, 290] width 19 height 5
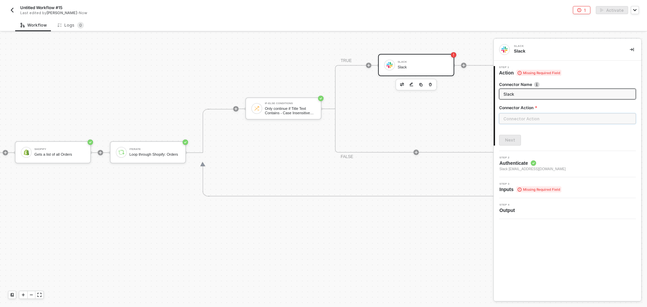
click at [528, 118] on input "text" at bounding box center [567, 118] width 137 height 11
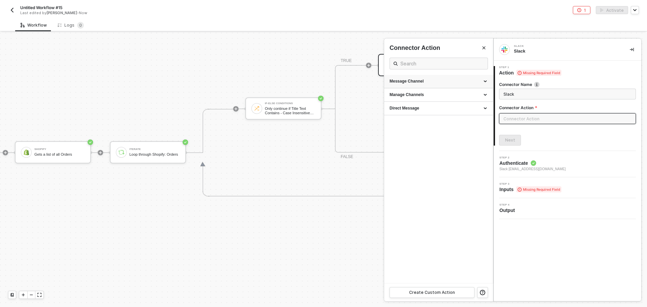
click at [436, 78] on div "Message Channel" at bounding box center [438, 81] width 109 height 13
click at [426, 97] on div "Post Post a message into a channel" at bounding box center [439, 96] width 98 height 11
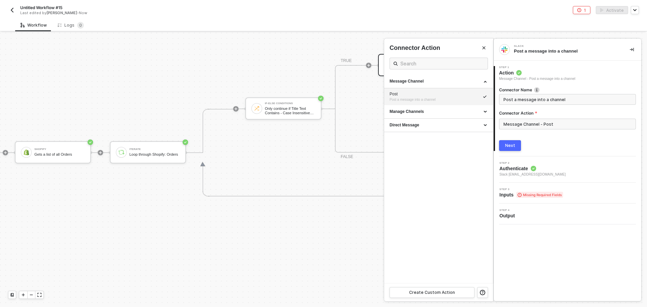
type input "Post a message into a channel"
type input "Message Channel - Post"
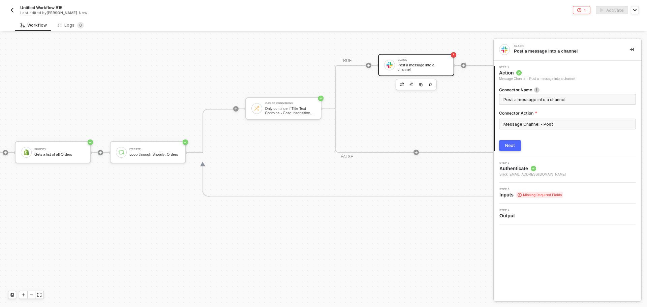
click at [514, 145] on div "Next" at bounding box center [510, 145] width 10 height 5
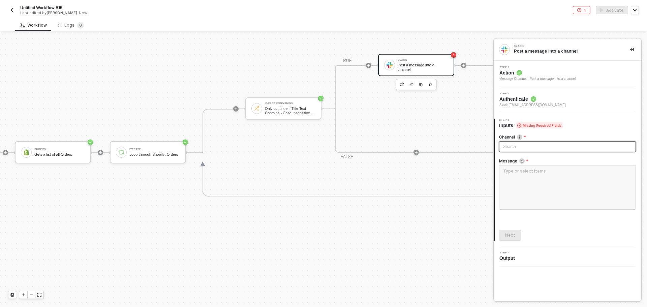
click at [516, 146] on div "Search" at bounding box center [567, 146] width 137 height 11
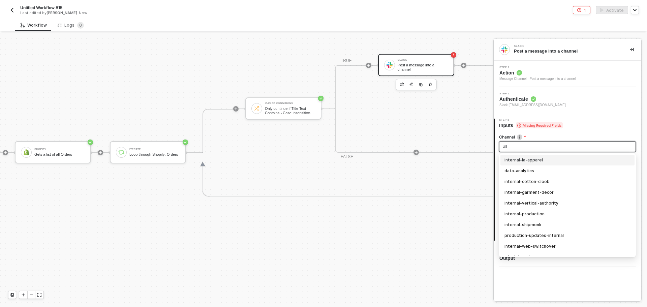
type input "allo"
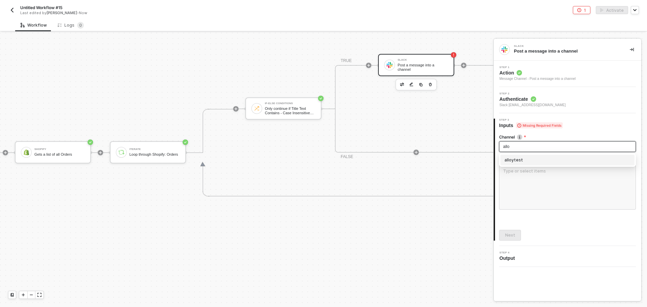
click at [522, 160] on div "alloytest" at bounding box center [568, 159] width 126 height 7
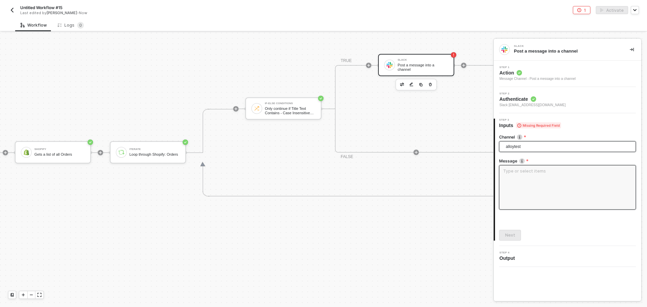
click at [522, 175] on textarea at bounding box center [567, 187] width 137 height 44
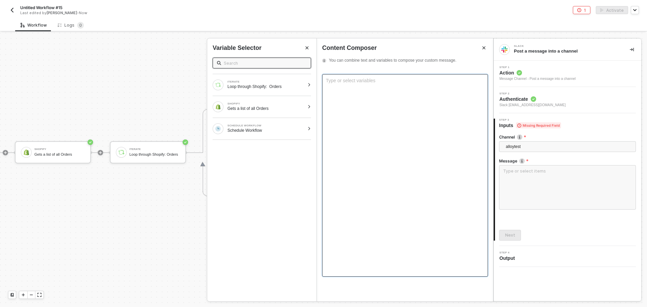
click at [339, 88] on div "Type or select variables ﻿" at bounding box center [405, 175] width 166 height 203
click at [271, 85] on div "Loop through Shopify: Orders" at bounding box center [266, 86] width 77 height 5
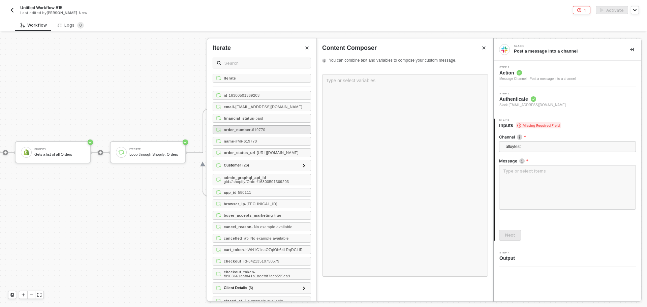
click at [280, 129] on div "order_number - 619770" at bounding box center [262, 129] width 98 height 9
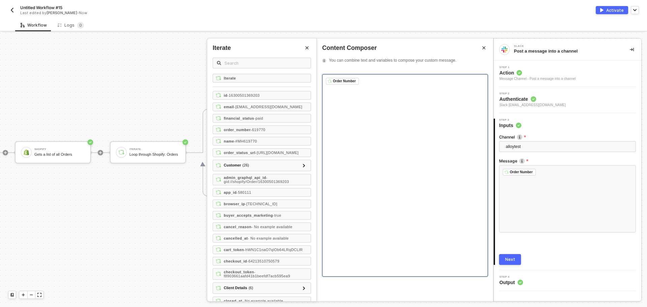
click at [324, 83] on div "﻿ Order Number ﻿ ﻿" at bounding box center [405, 175] width 166 height 203
click at [510, 257] on button "Next" at bounding box center [510, 259] width 22 height 11
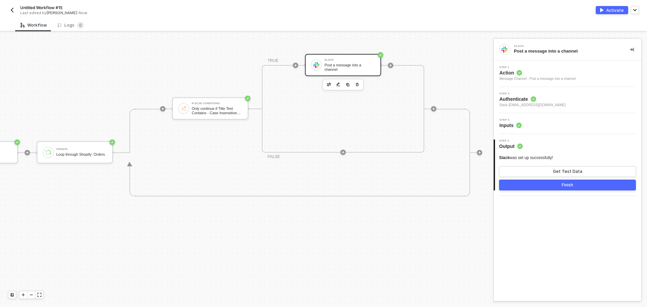
scroll to position [202, 198]
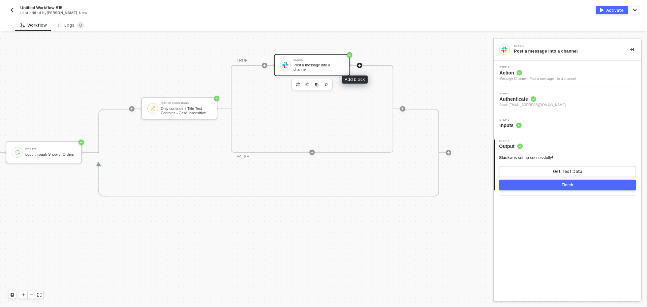
click at [358, 66] on icon "icon-play" at bounding box center [360, 65] width 4 height 4
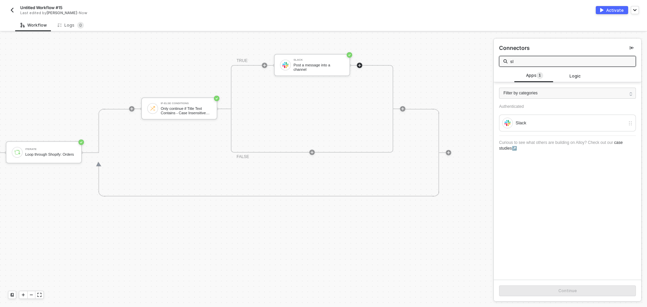
type input "sl"
click at [308, 69] on div "Slack Post a message into a channel" at bounding box center [319, 65] width 51 height 13
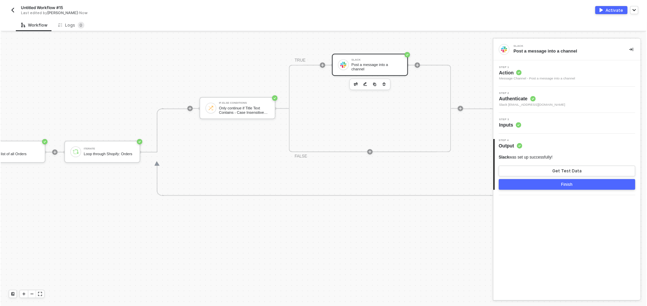
scroll to position [202, 165]
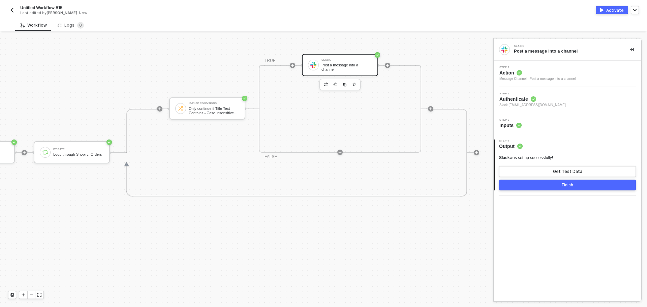
click at [337, 69] on div "Post a message into a channel" at bounding box center [347, 67] width 51 height 8
click at [528, 119] on div "Step 3 Inputs" at bounding box center [569, 124] width 146 height 10
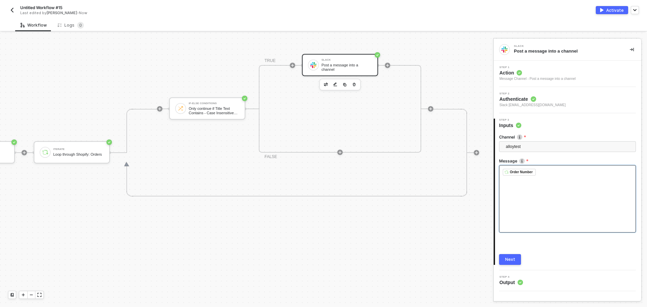
click at [541, 179] on div "﻿ Order Number ﻿ ﻿" at bounding box center [567, 198] width 137 height 67
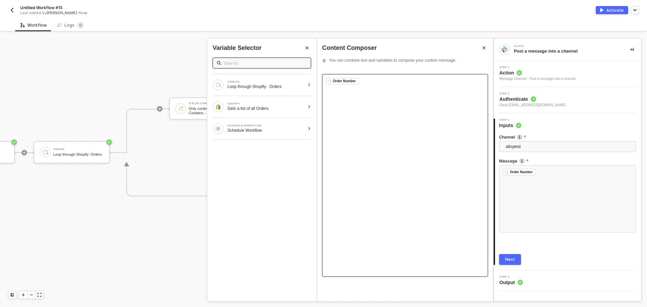
click at [338, 106] on div "﻿ Order Number ﻿ ﻿" at bounding box center [405, 175] width 166 height 203
click at [324, 82] on div "﻿ Order Number ﻿ ﻿" at bounding box center [405, 175] width 166 height 203
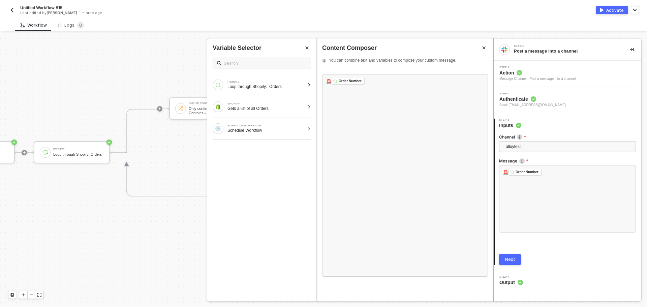
click at [504, 252] on div "Channel alloytest Message 🚨 Order Number ﻿ ﻿ Next" at bounding box center [567, 197] width 137 height 136
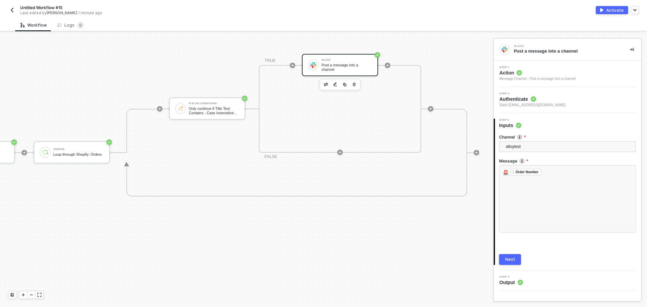
click at [508, 259] on div "Next" at bounding box center [510, 259] width 10 height 5
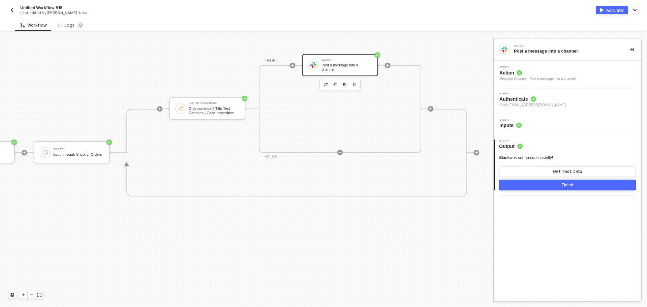
click at [585, 186] on button "Finish" at bounding box center [567, 185] width 137 height 11
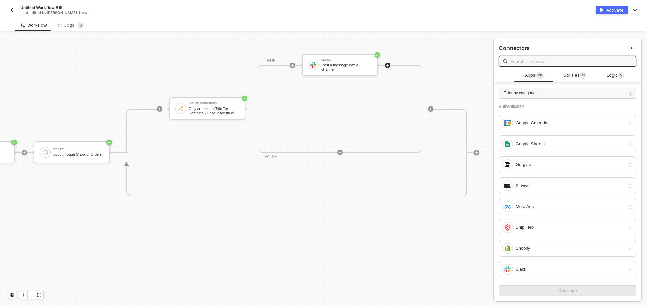
click at [617, 12] on div "Activate" at bounding box center [615, 10] width 18 height 6
